Goal: Find specific page/section: Find specific page/section

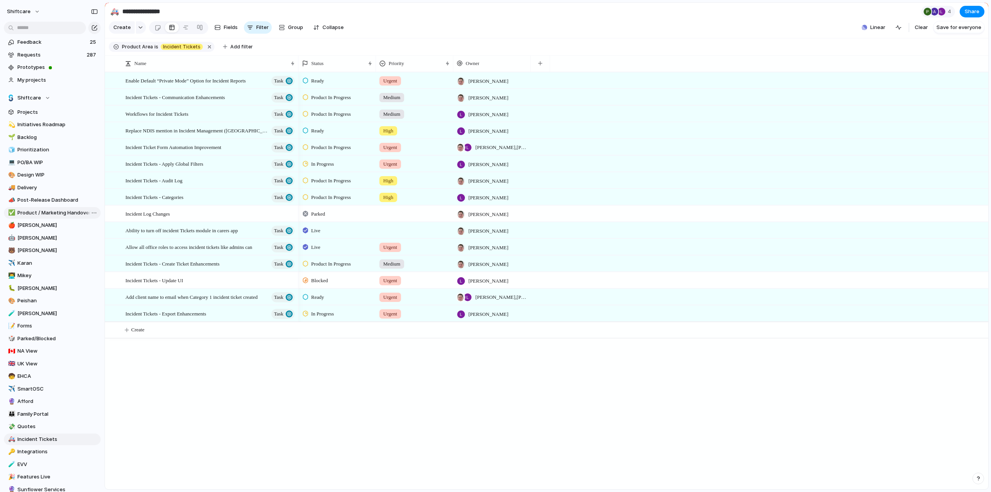
click at [34, 214] on span "Product / Marketing Handover" at bounding box center [57, 213] width 81 height 8
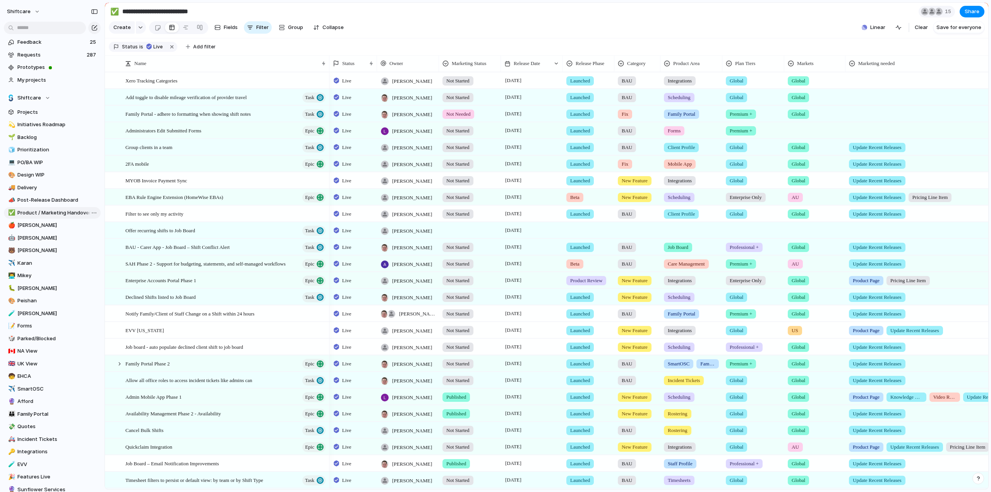
type input "**********"
click at [191, 101] on span "Add toggle to disable mileage verification of provider travel" at bounding box center [185, 97] width 121 height 9
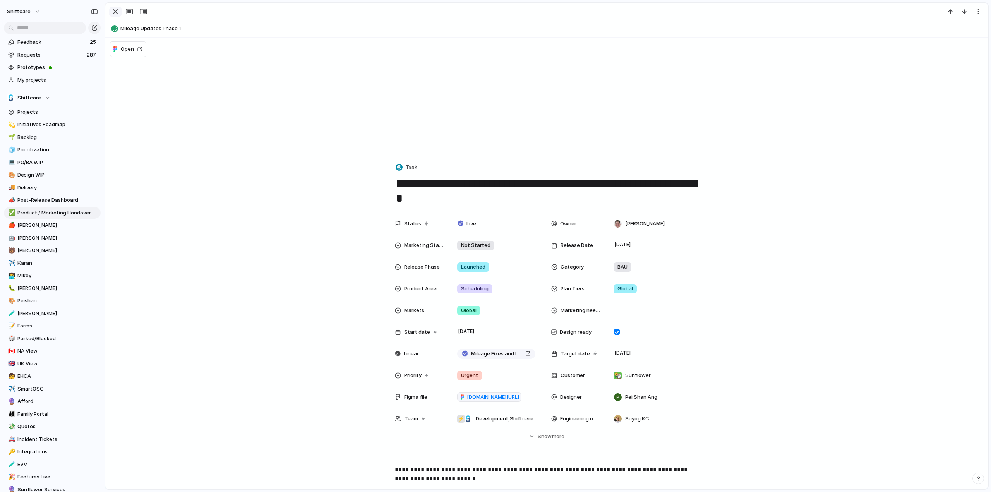
click at [115, 11] on div "button" at bounding box center [115, 11] width 9 height 9
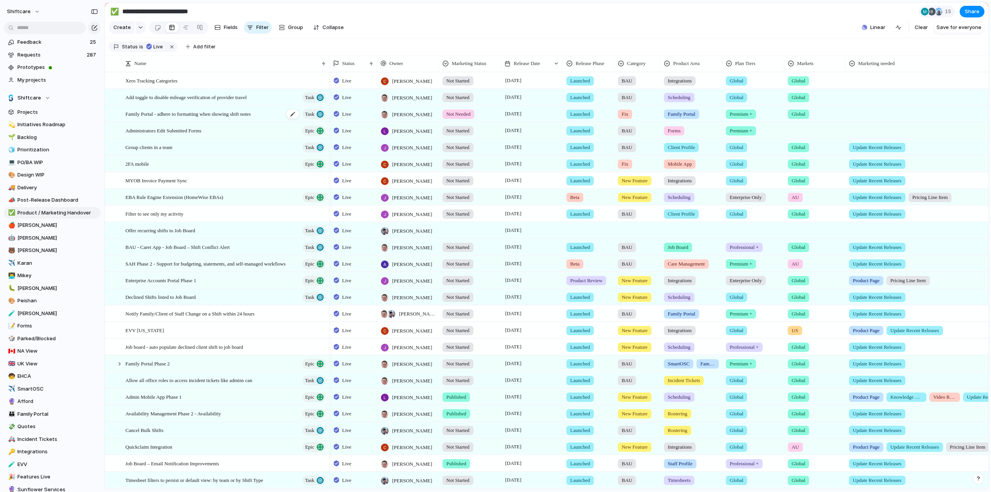
click at [250, 122] on div "Family Portal - adhere to formatting when showing shift notes Task" at bounding box center [225, 114] width 201 height 16
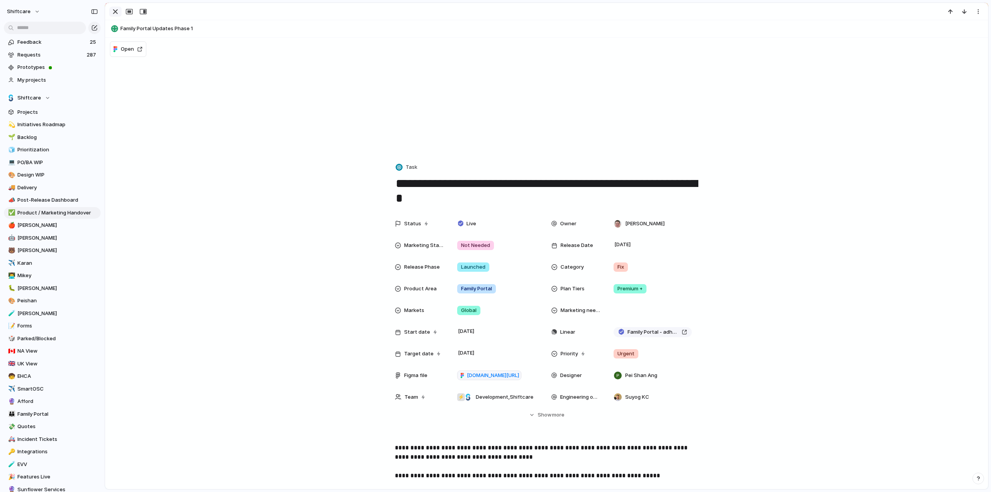
click at [116, 9] on div "button" at bounding box center [115, 11] width 9 height 9
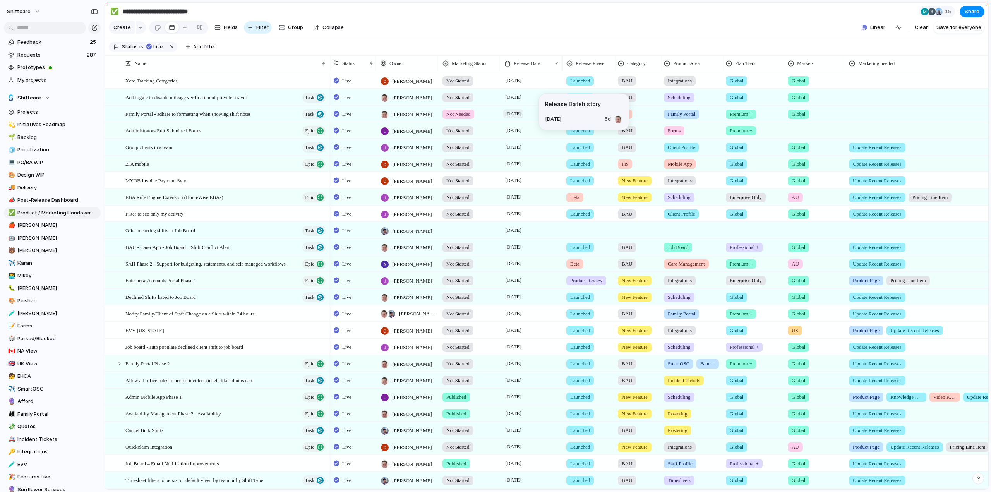
click at [517, 119] on span "9 September" at bounding box center [513, 113] width 20 height 9
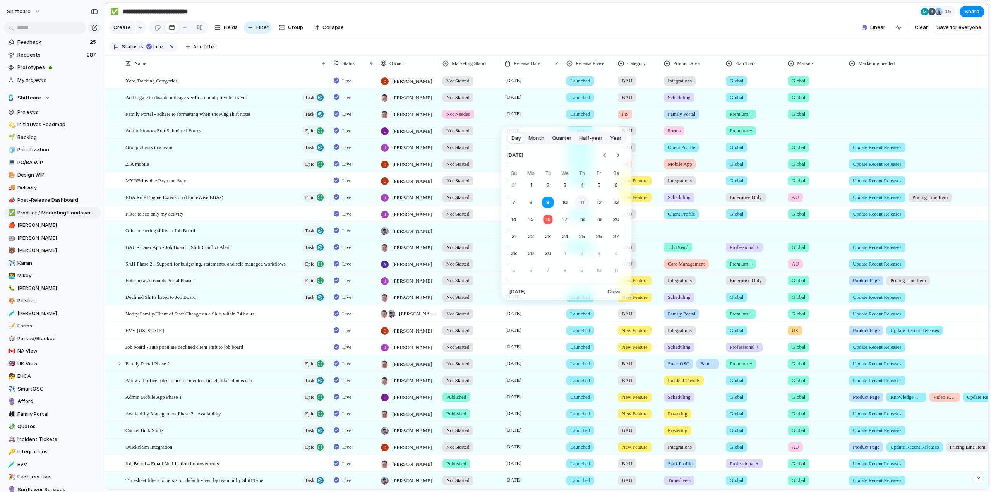
click at [582, 205] on button "11" at bounding box center [582, 203] width 14 height 14
